Goal: Information Seeking & Learning: Learn about a topic

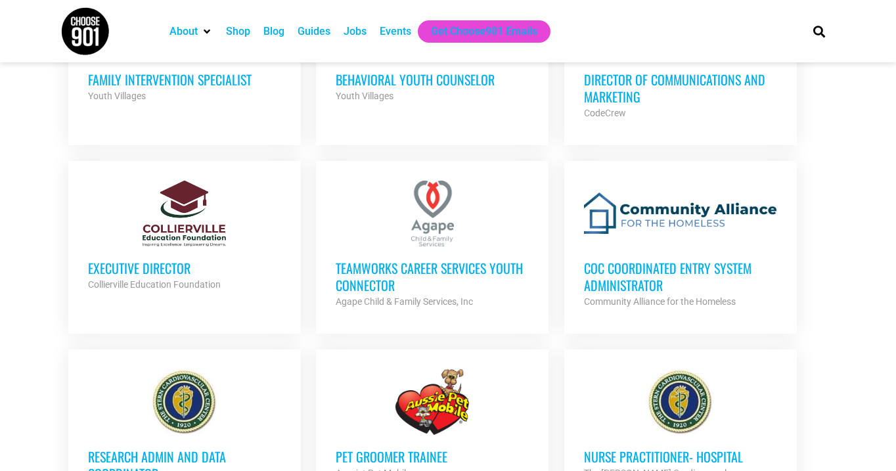
scroll to position [973, 0]
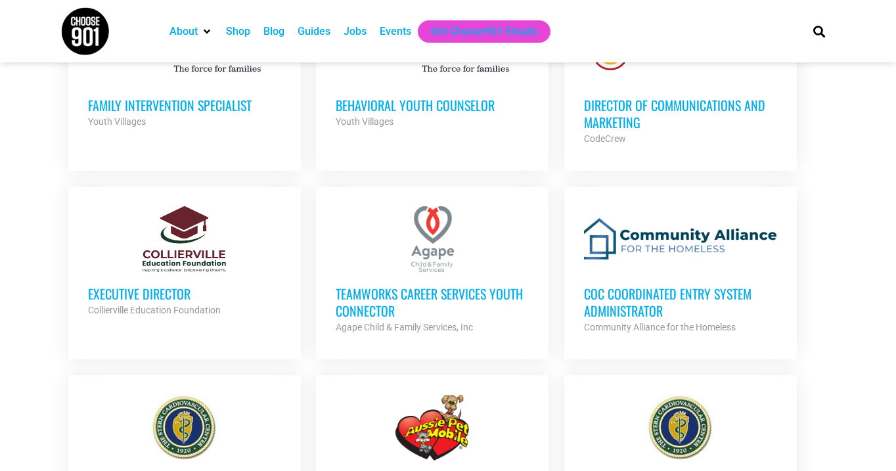
click at [616, 104] on h3 "Director of Communications and Marketing" at bounding box center [680, 114] width 193 height 34
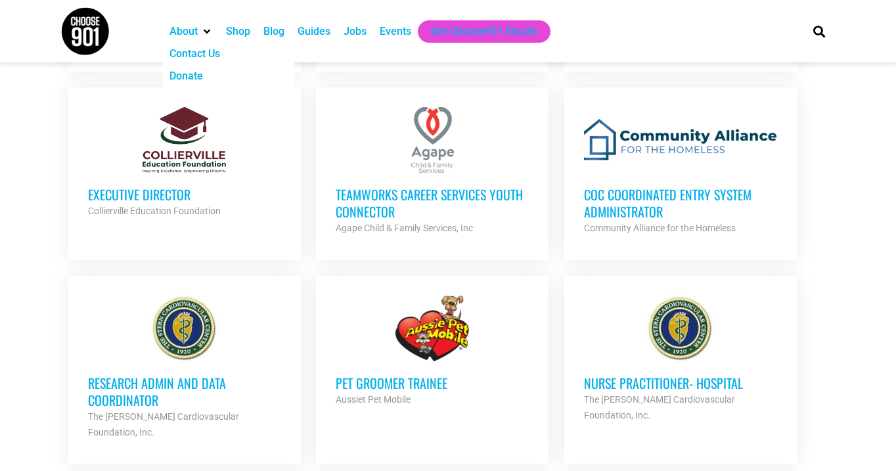
scroll to position [1215, 0]
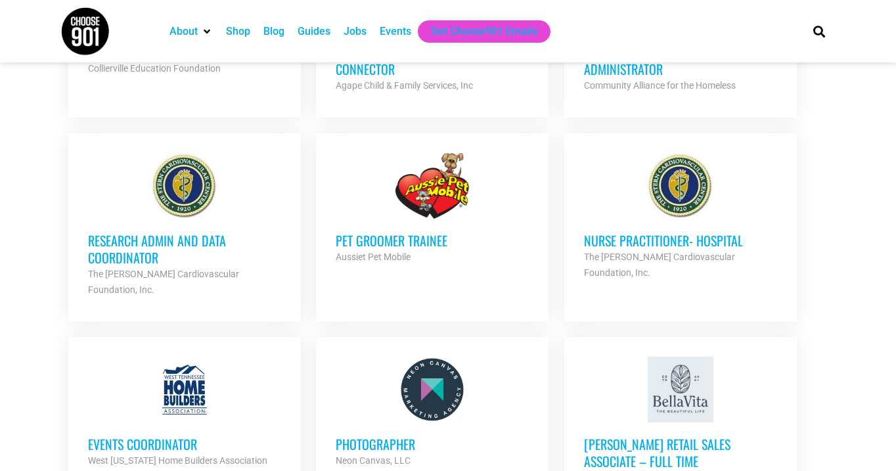
click at [213, 236] on h3 "Research Admin and Data Coordinator" at bounding box center [184, 249] width 193 height 34
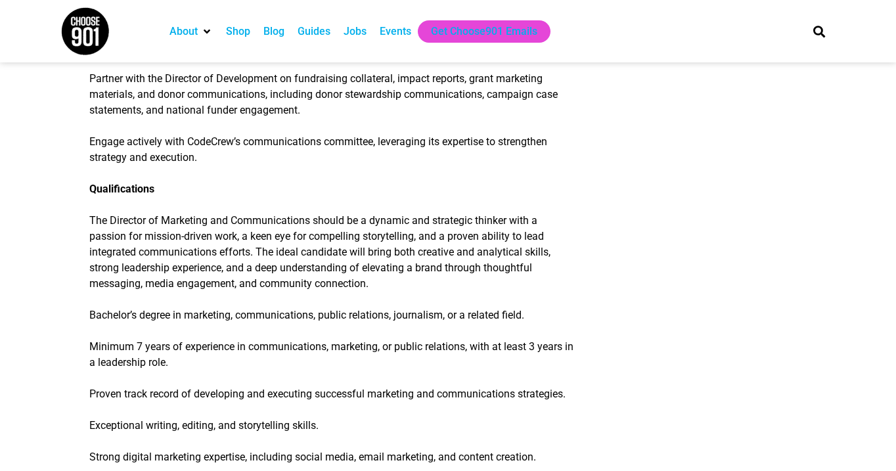
scroll to position [1444, 0]
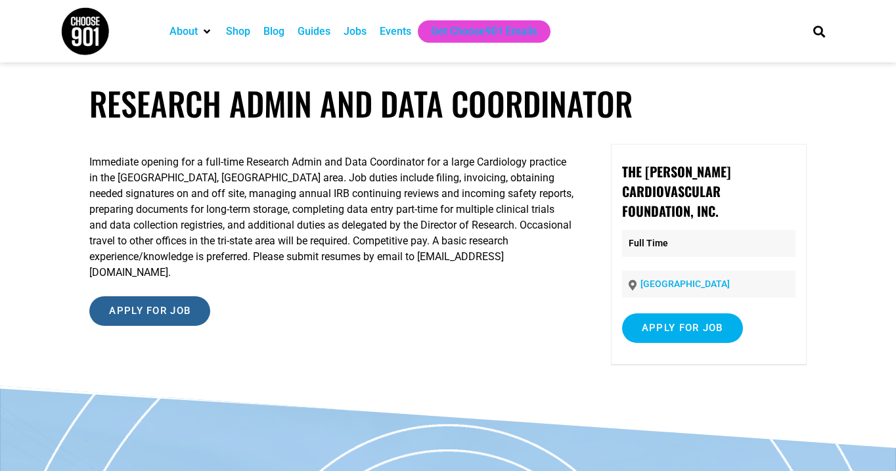
click at [165, 300] on input "Apply for job" at bounding box center [149, 311] width 121 height 30
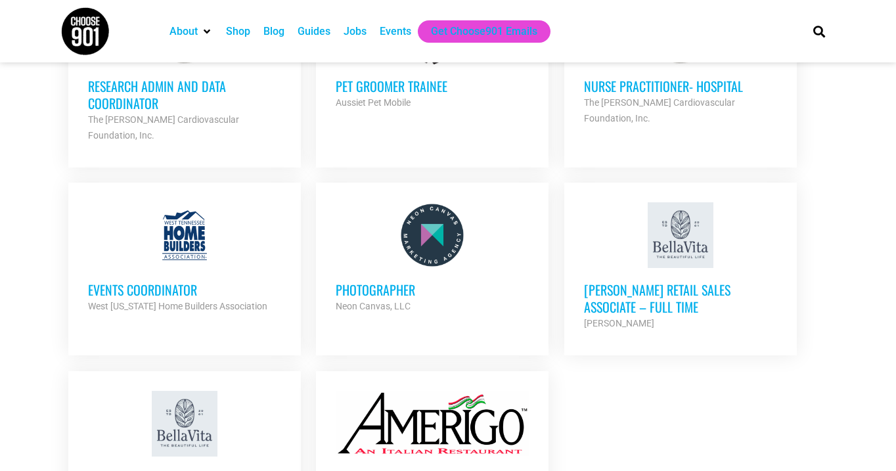
scroll to position [1370, 0]
click at [158, 280] on h3 "Events Coordinator" at bounding box center [184, 288] width 193 height 17
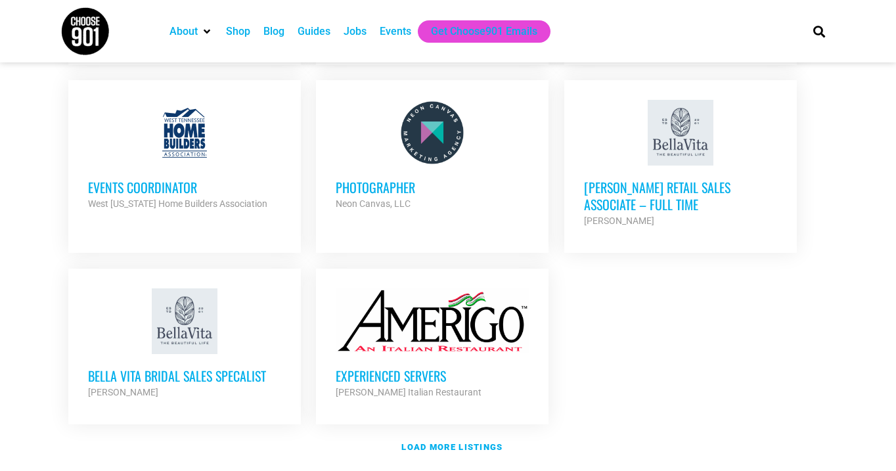
scroll to position [1466, 0]
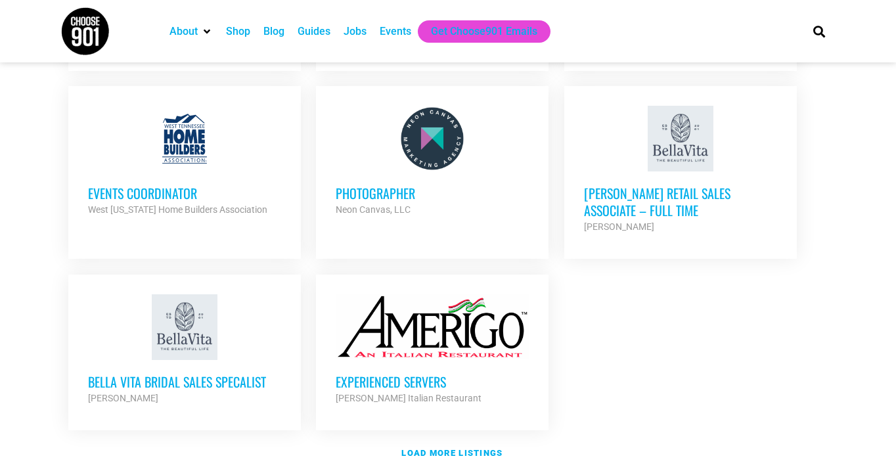
click at [600, 185] on h3 "Bella Vita Retail Sales Associate – Full Time" at bounding box center [680, 202] width 193 height 34
click at [230, 373] on h3 "Bella Vita Bridal Sales Specalist" at bounding box center [184, 381] width 193 height 17
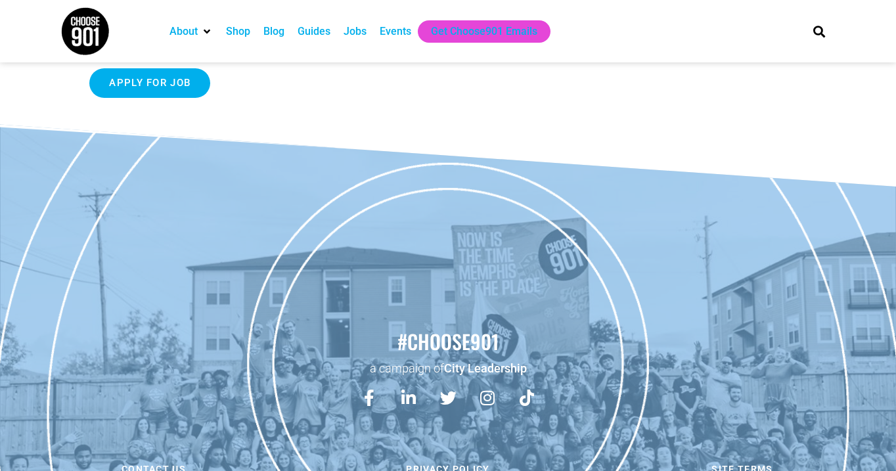
scroll to position [765, 0]
